Goal: Task Accomplishment & Management: Manage account settings

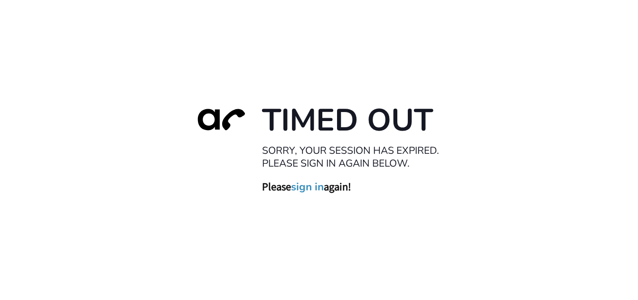
click at [308, 189] on link "sign in" at bounding box center [307, 186] width 33 height 13
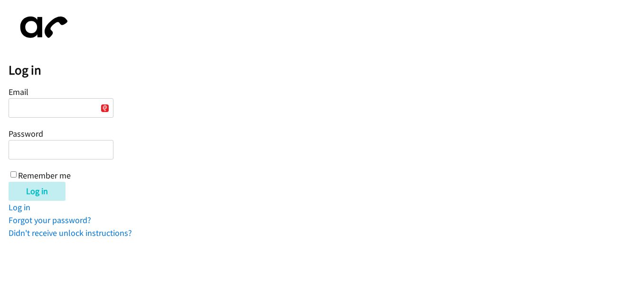
click at [30, 106] on input "Email" at bounding box center [61, 107] width 105 height 19
click at [30, 107] on input "Email" at bounding box center [61, 107] width 105 height 19
type input "joe@bakemeawishcom"
click at [40, 189] on input "Log in" at bounding box center [37, 191] width 57 height 19
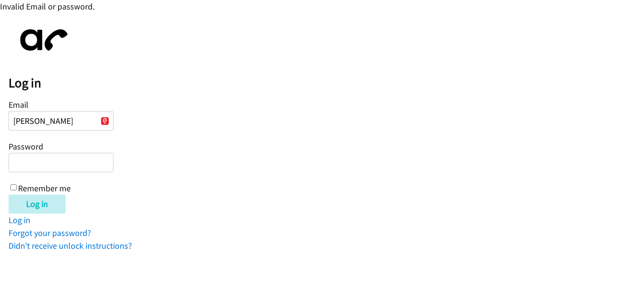
click at [82, 121] on input "joe@bakemeawishcom" at bounding box center [61, 120] width 105 height 19
type input "[PERSON_NAME][EMAIL_ADDRESS][DOMAIN_NAME]"
click at [14, 185] on input "Remember me" at bounding box center [13, 187] width 6 height 6
checkbox input "true"
click at [36, 207] on input "Log in" at bounding box center [37, 204] width 57 height 19
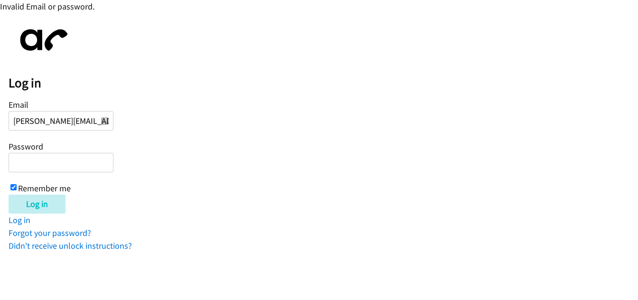
click at [188, 168] on form "Email joe@bakemeawish.com Password Remember me Log in" at bounding box center [324, 155] width 630 height 116
click at [33, 230] on link "Forgot your password?" at bounding box center [50, 232] width 83 height 11
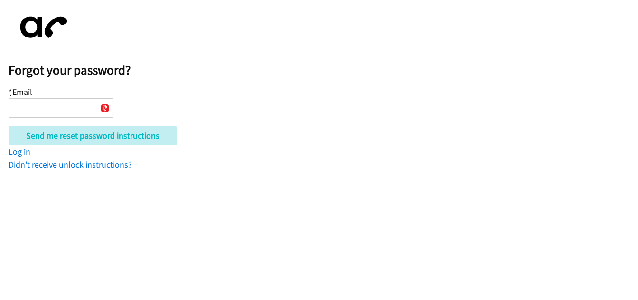
click at [71, 112] on input "* Email" at bounding box center [61, 107] width 105 height 19
type input "[PERSON_NAME][EMAIL_ADDRESS][DOMAIN_NAME]"
click at [238, 101] on form "* Email joe@bakemeawish.com Send me reset password instructions" at bounding box center [324, 115] width 630 height 61
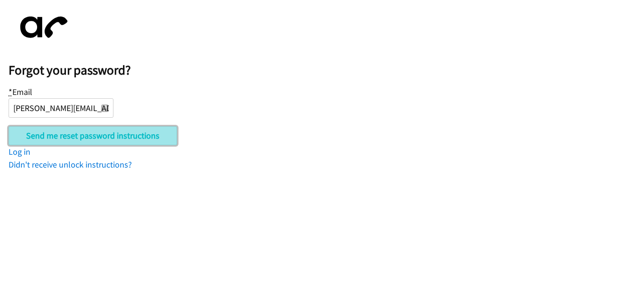
click at [70, 133] on input "Send me reset password instructions" at bounding box center [93, 135] width 169 height 19
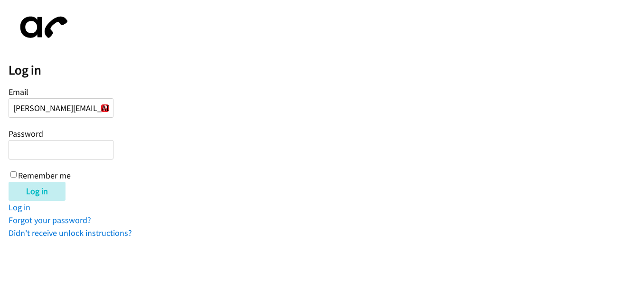
type input "[PERSON_NAME][EMAIL_ADDRESS][DOMAIN_NAME]"
click at [9, 182] on input "Log in" at bounding box center [37, 191] width 57 height 19
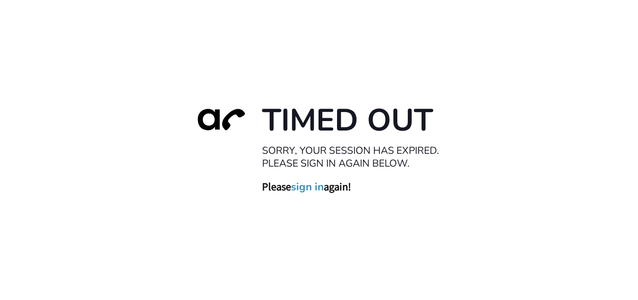
click at [312, 186] on link "sign in" at bounding box center [307, 186] width 33 height 13
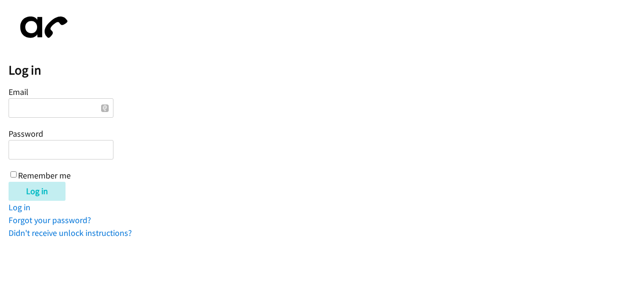
click at [14, 174] on input "Remember me" at bounding box center [13, 174] width 6 height 6
checkbox input "true"
click at [76, 107] on input "Email" at bounding box center [61, 107] width 105 height 19
type input "[PERSON_NAME][EMAIL_ADDRESS][DOMAIN_NAME]"
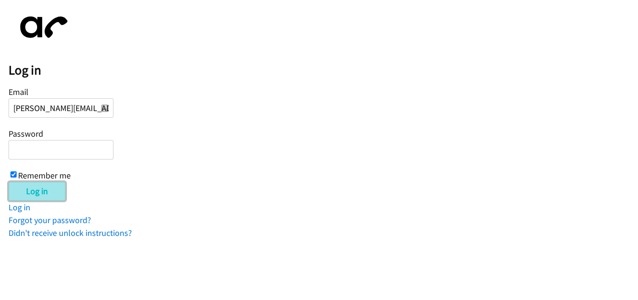
click at [42, 188] on input "Log in" at bounding box center [37, 191] width 57 height 19
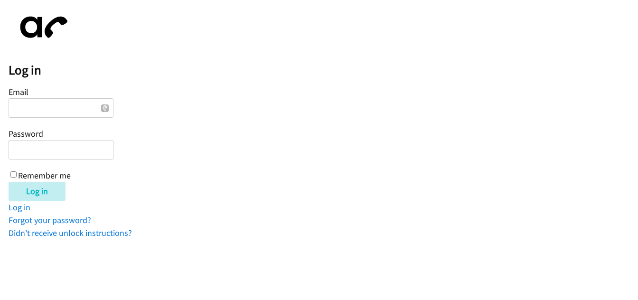
drag, startPoint x: 0, startPoint y: 0, endPoint x: 310, endPoint y: 185, distance: 361.0
click at [365, 158] on form "Email Password Remember me Log in" at bounding box center [324, 143] width 630 height 116
click at [310, 185] on div "Log in" at bounding box center [324, 191] width 630 height 19
click at [293, 225] on div "Log in Email Password Remember me Log in Log in Forgot your password? Didn't re…" at bounding box center [324, 124] width 630 height 231
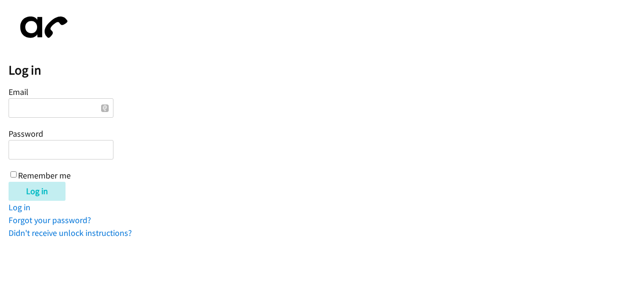
click at [301, 213] on div "Log in Email Password Remember me Log in Log in Forgot your password? Didn't re…" at bounding box center [324, 124] width 630 height 231
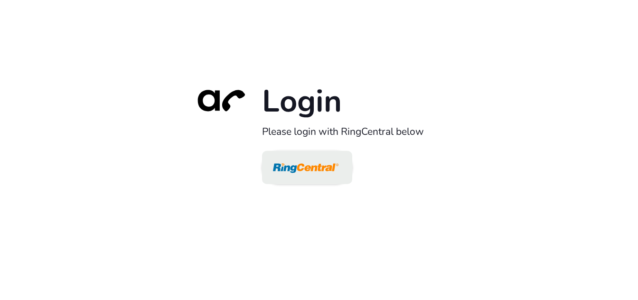
click at [319, 166] on img at bounding box center [306, 168] width 66 height 31
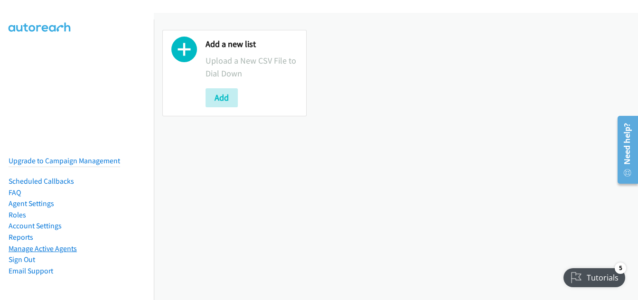
click at [62, 247] on link "Manage Active Agents" at bounding box center [43, 248] width 68 height 9
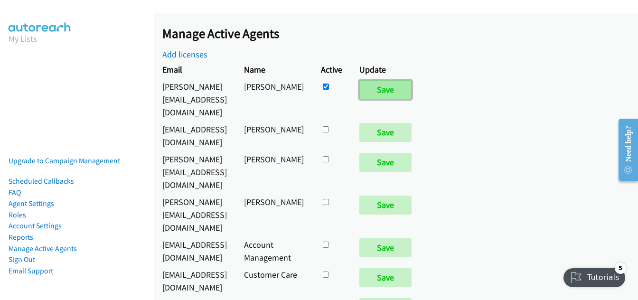
click at [412, 87] on input "Save" at bounding box center [385, 89] width 52 height 19
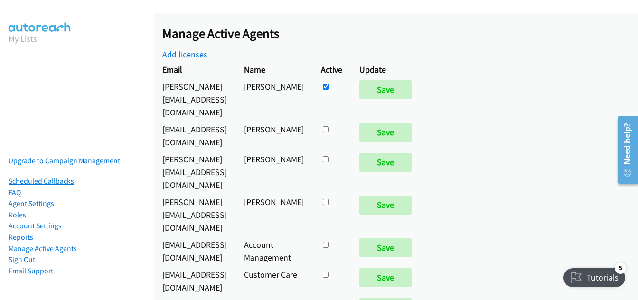
click at [42, 179] on link "Scheduled Callbacks" at bounding box center [42, 181] width 66 height 9
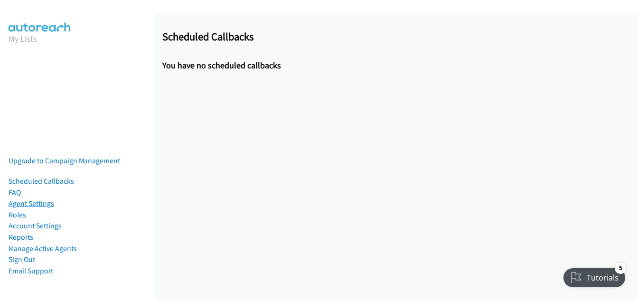
click at [42, 202] on link "Agent Settings" at bounding box center [32, 203] width 46 height 9
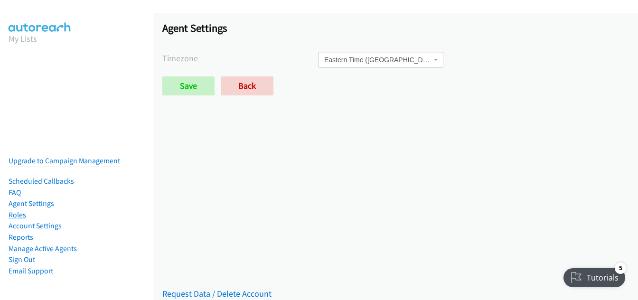
click at [20, 214] on link "Roles" at bounding box center [18, 214] width 18 height 9
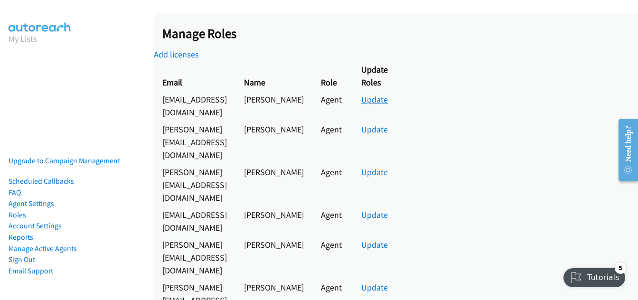
click at [388, 97] on link "Update" at bounding box center [374, 99] width 27 height 11
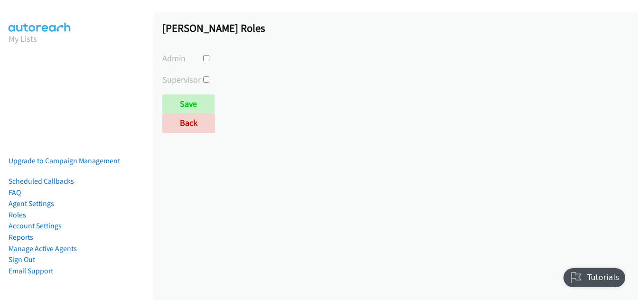
click at [206, 57] on input "checkbox" at bounding box center [206, 58] width 6 height 6
checkbox input "true"
click at [208, 79] on input "checkbox" at bounding box center [206, 79] width 6 height 6
checkbox input "true"
click at [206, 58] on input "checkbox" at bounding box center [206, 58] width 6 height 6
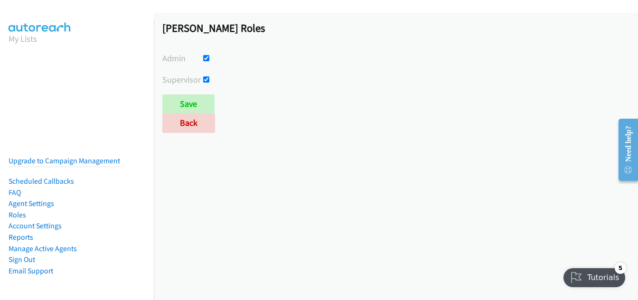
checkbox input "false"
click at [193, 104] on input "Save" at bounding box center [188, 104] width 52 height 19
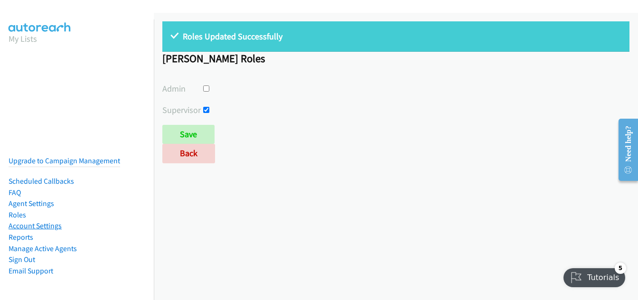
click at [29, 224] on link "Account Settings" at bounding box center [35, 225] width 53 height 9
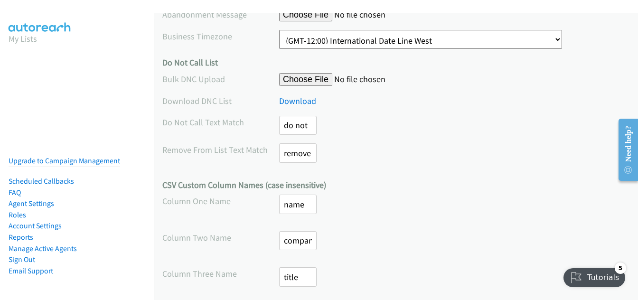
scroll to position [465, 0]
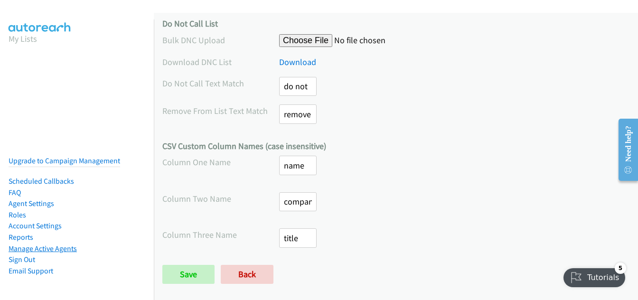
click at [52, 248] on link "Manage Active Agents" at bounding box center [43, 248] width 68 height 9
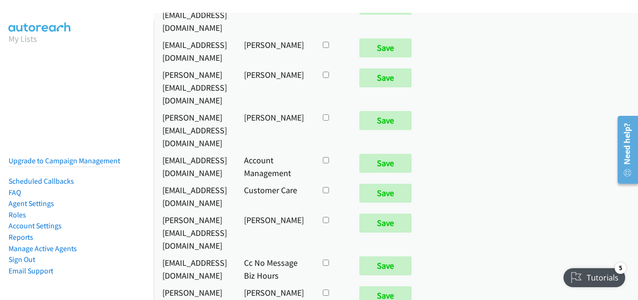
scroll to position [137, 0]
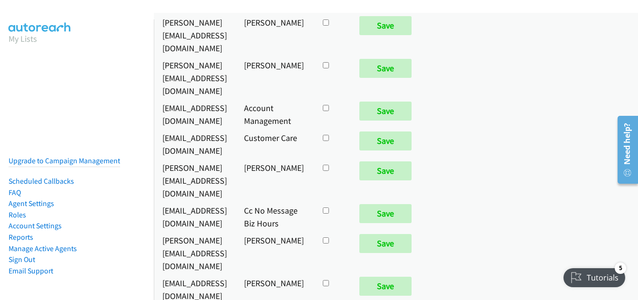
checkbox input "true"
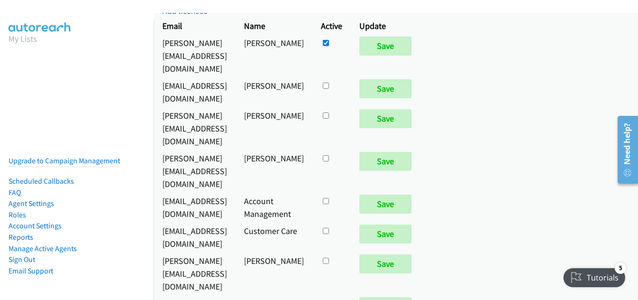
scroll to position [13, 0]
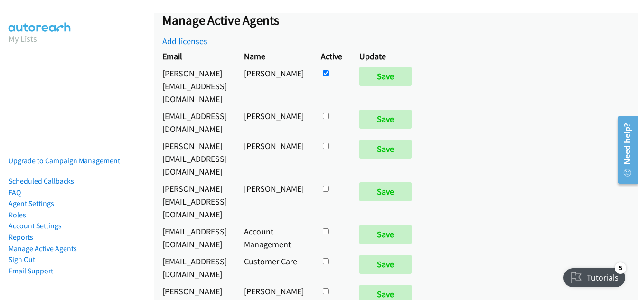
click at [329, 74] on input "checkbox" at bounding box center [326, 73] width 6 height 6
checkbox input "false"
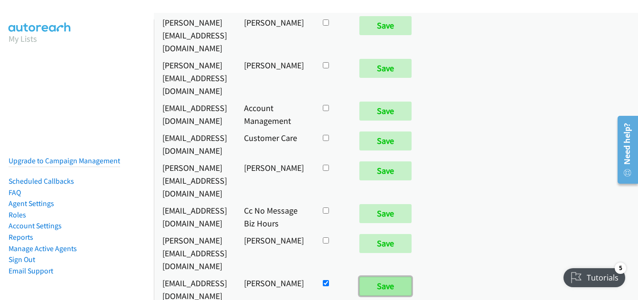
click at [412, 277] on input "Save" at bounding box center [385, 286] width 52 height 19
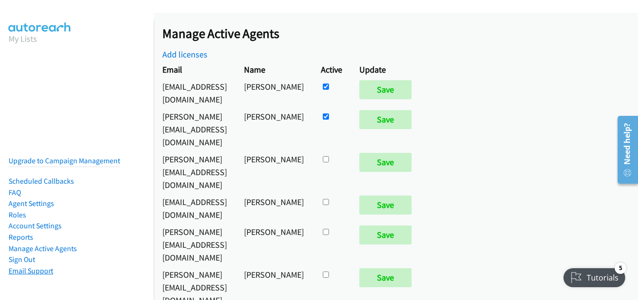
click at [47, 271] on link "Email Support" at bounding box center [31, 270] width 45 height 9
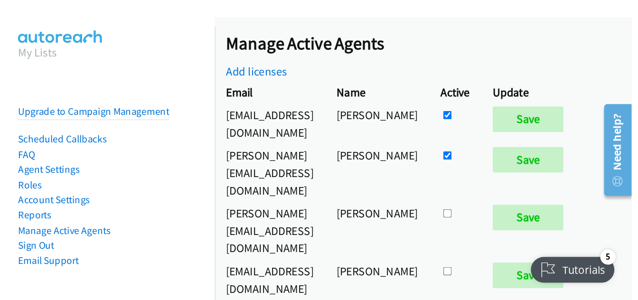
scroll to position [2, 0]
